Goal: Communication & Community: Share content

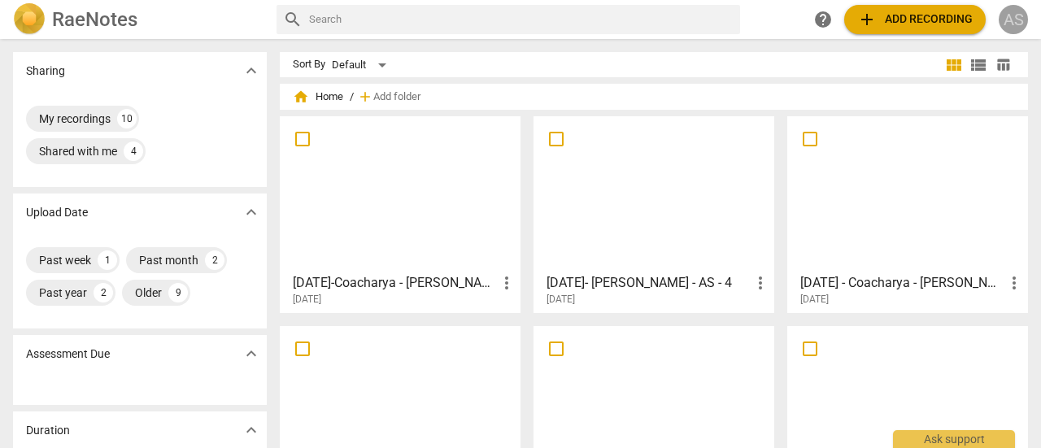
click at [1013, 24] on div "AS" at bounding box center [1013, 19] width 29 height 29
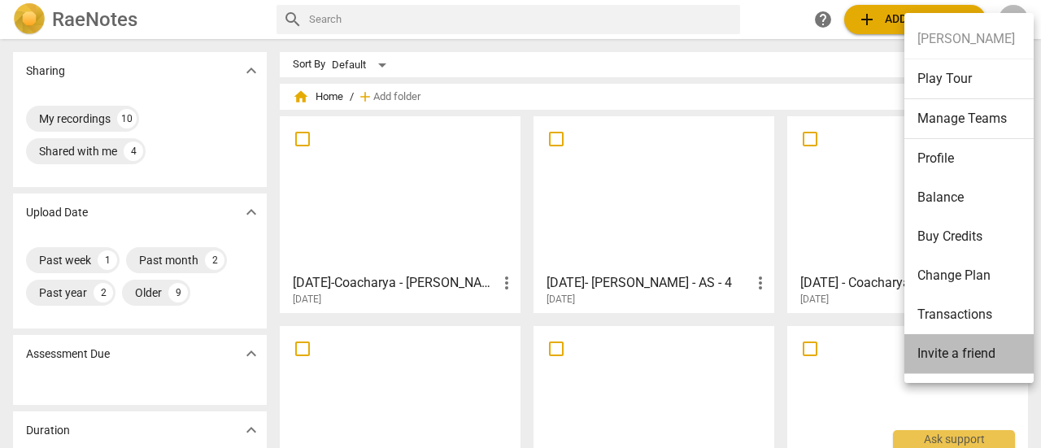
click at [1027, 366] on li "Invite a friend" at bounding box center [972, 354] width 135 height 40
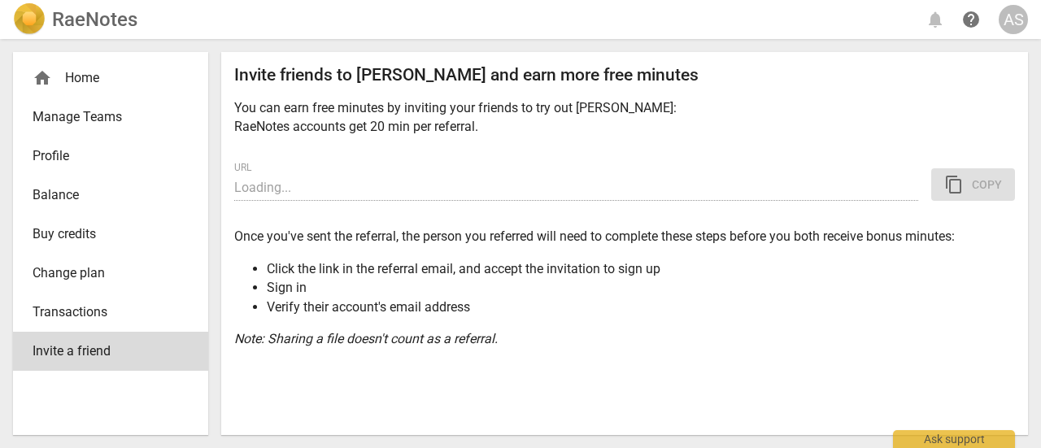
type input "[URL][DOMAIN_NAME]"
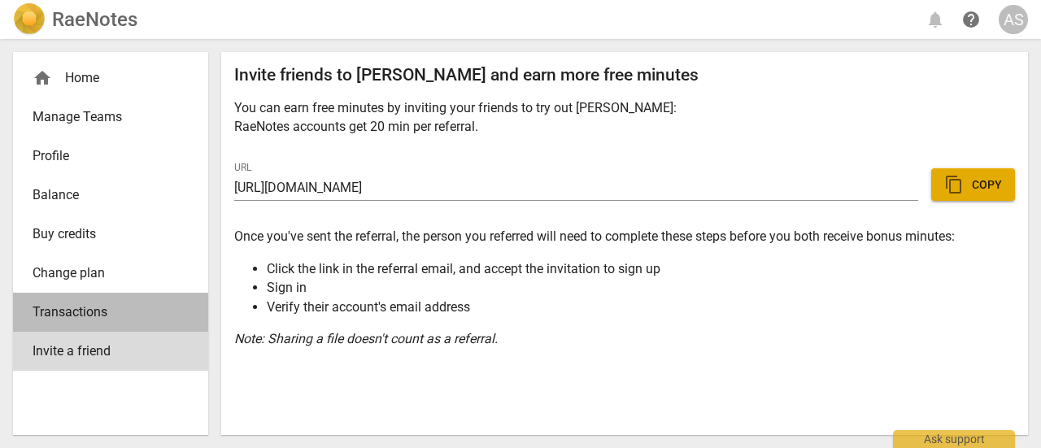
click at [111, 316] on span "Transactions" at bounding box center [104, 313] width 143 height 20
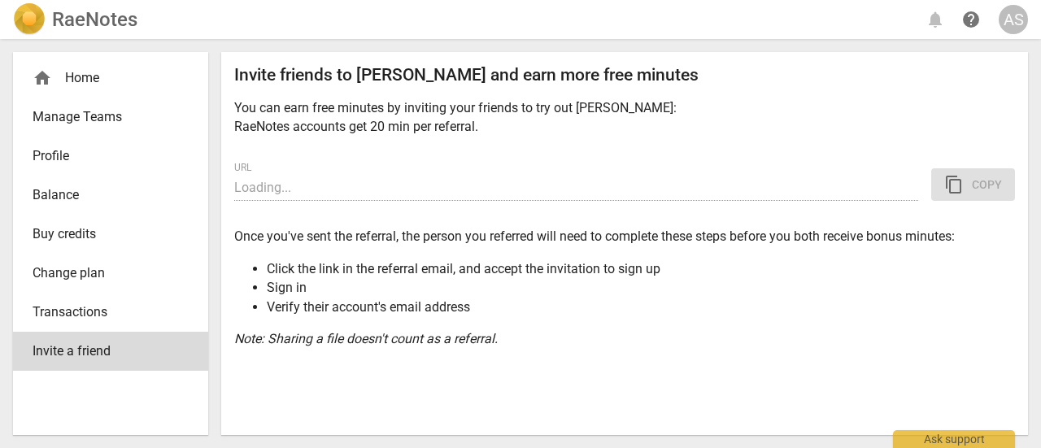
type input "[URL][DOMAIN_NAME]"
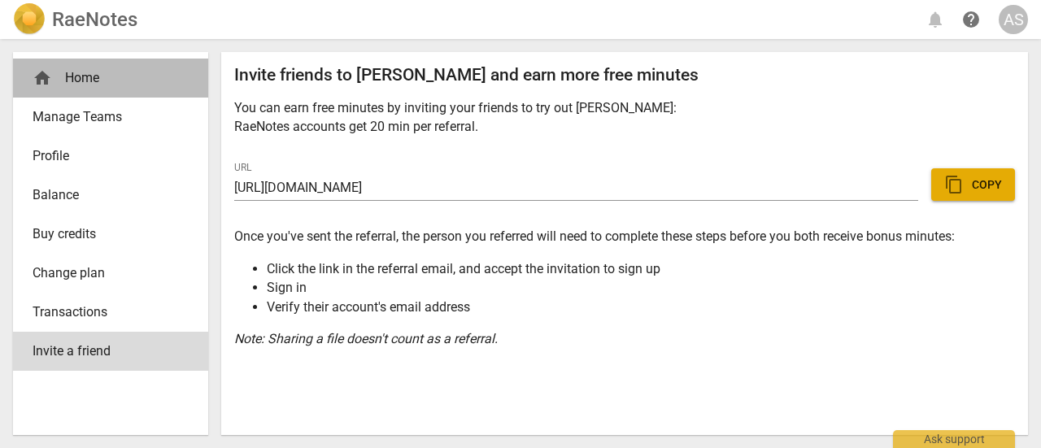
click at [76, 87] on div "home Home" at bounding box center [104, 78] width 143 height 20
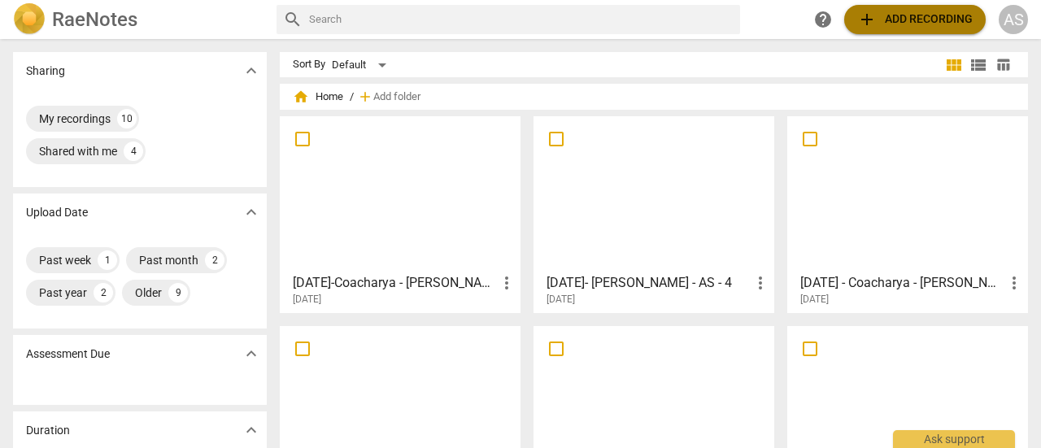
click at [905, 24] on span "add Add recording" at bounding box center [915, 20] width 116 height 20
